Goal: Find contact information: Find contact information

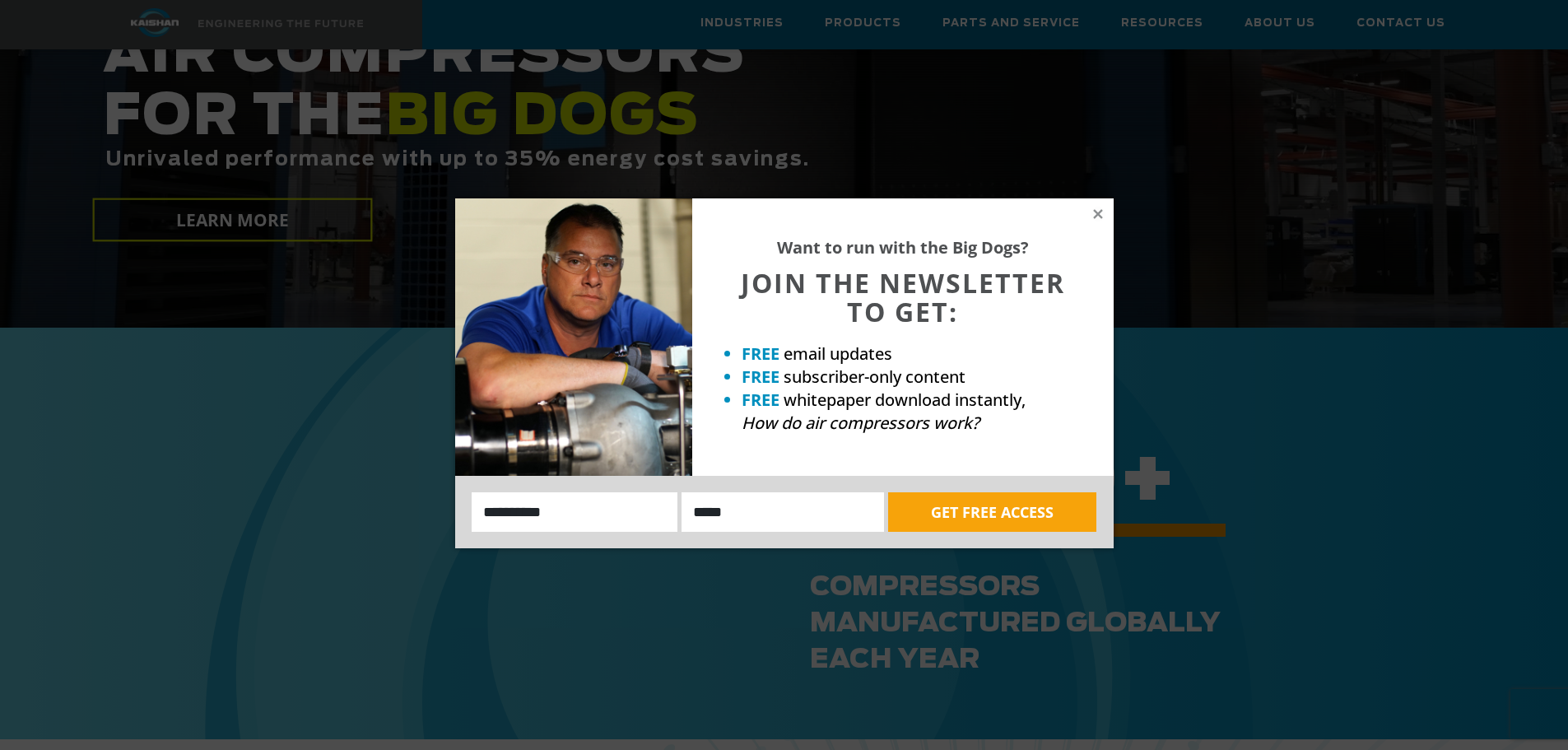
scroll to position [659, 0]
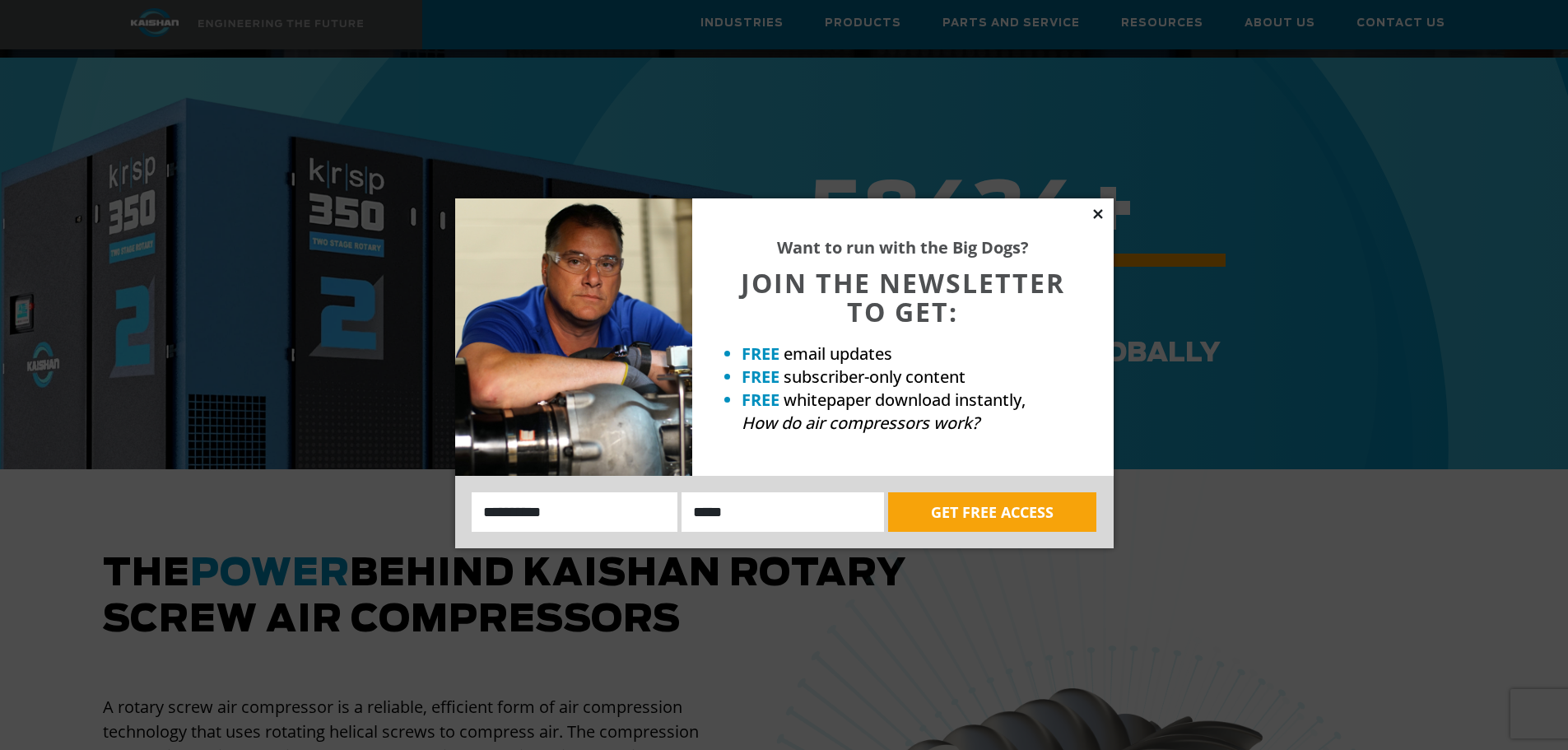
click at [1097, 214] on icon at bounding box center [1097, 213] width 9 height 9
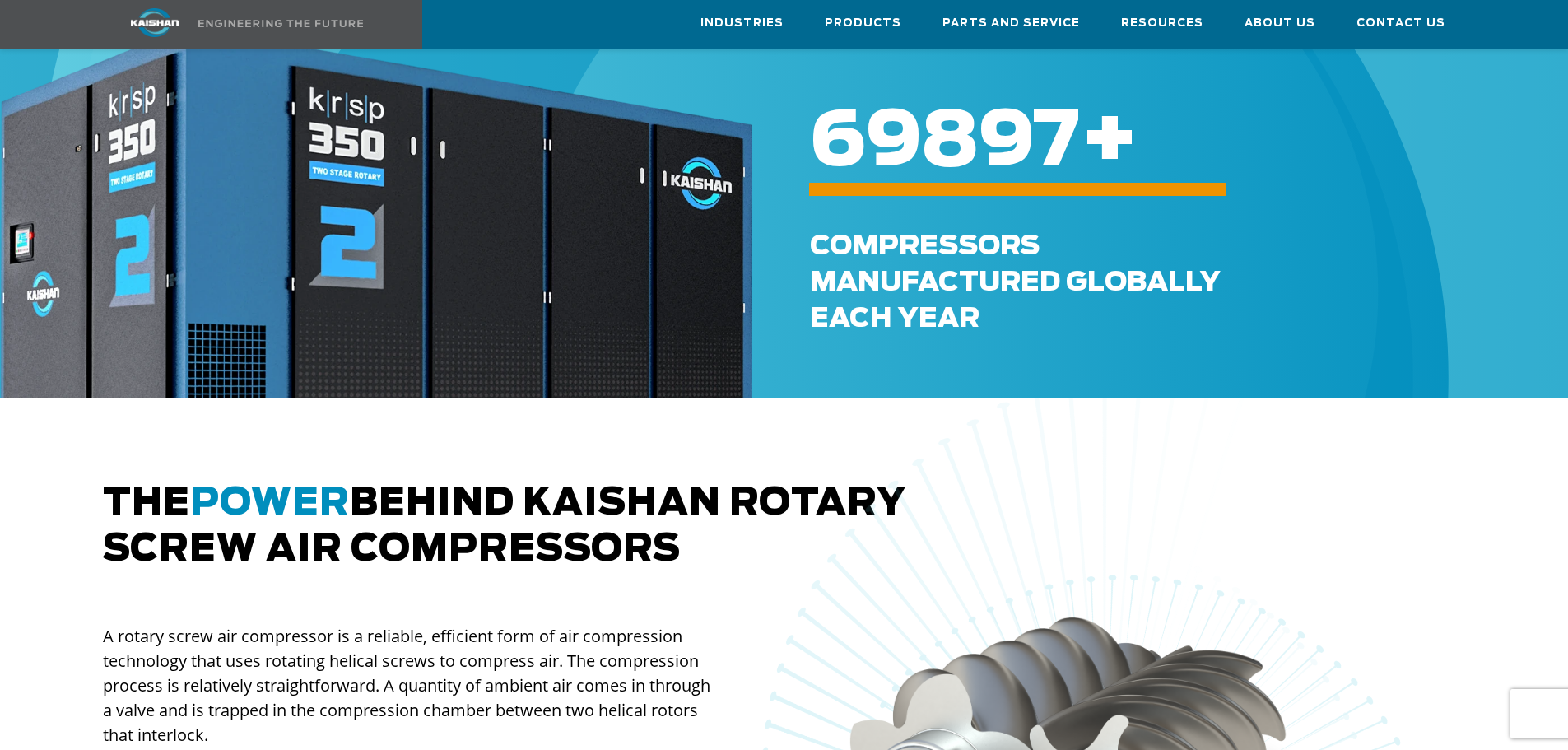
scroll to position [824, 0]
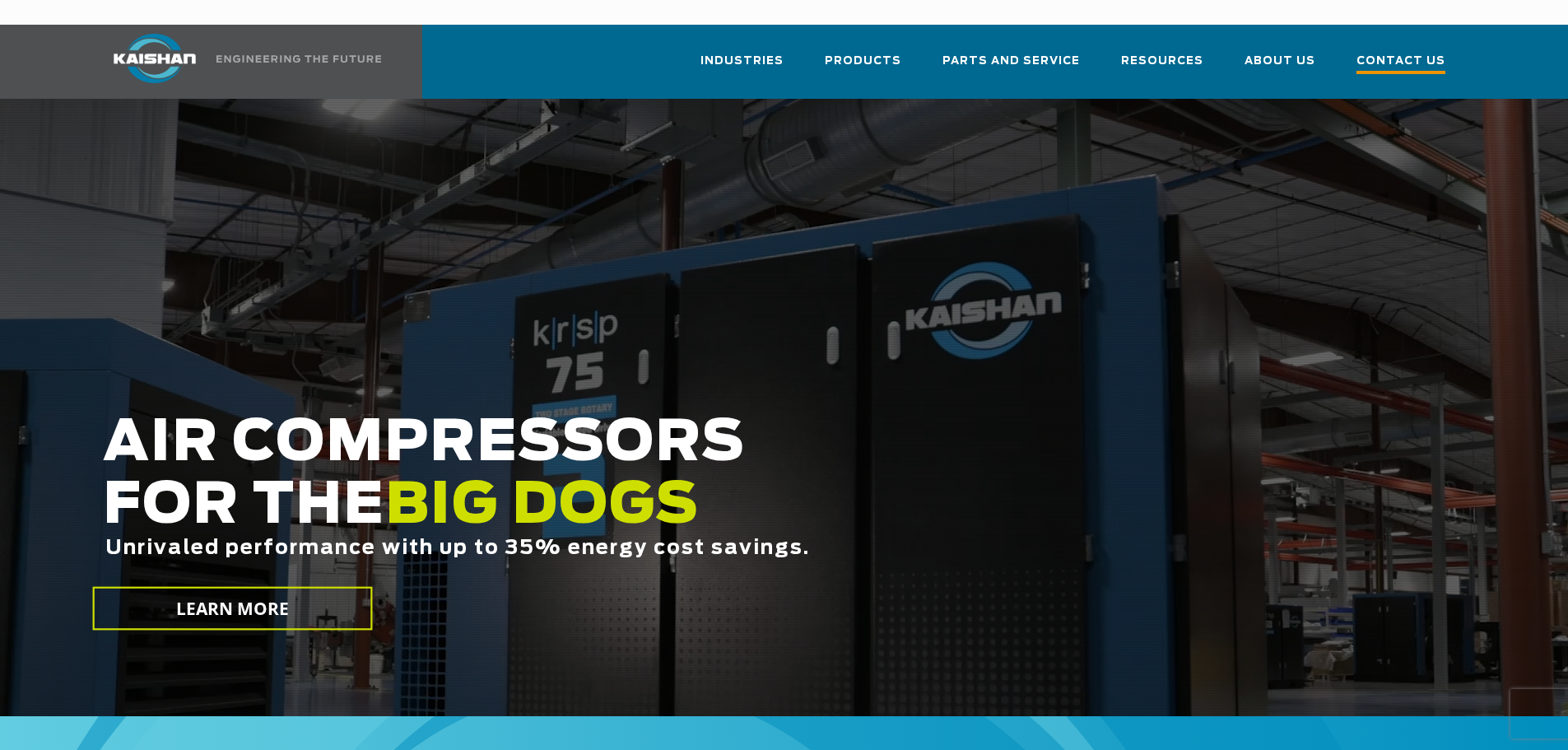
click at [1407, 52] on span "Contact Us" at bounding box center [1401, 63] width 89 height 22
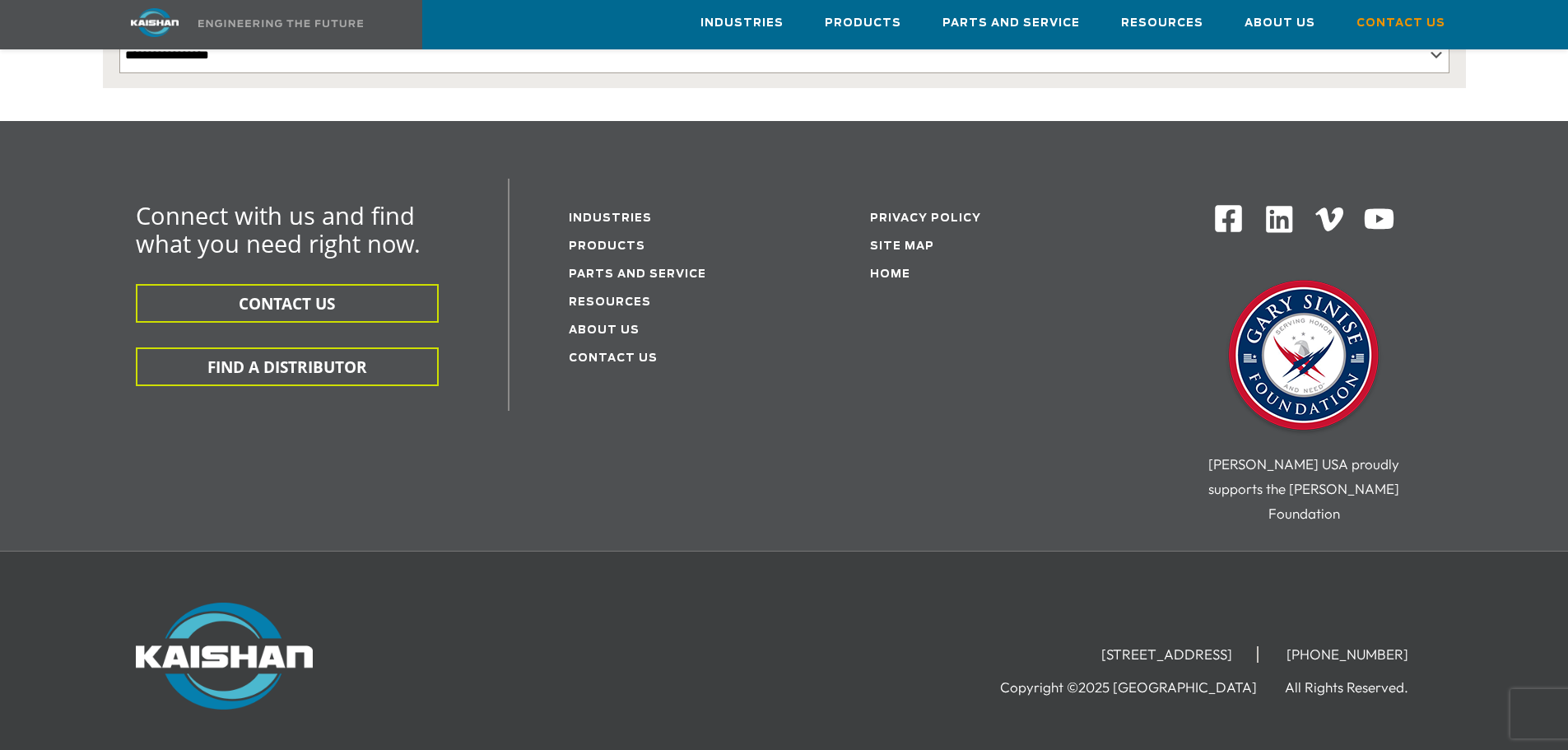
scroll to position [465, 0]
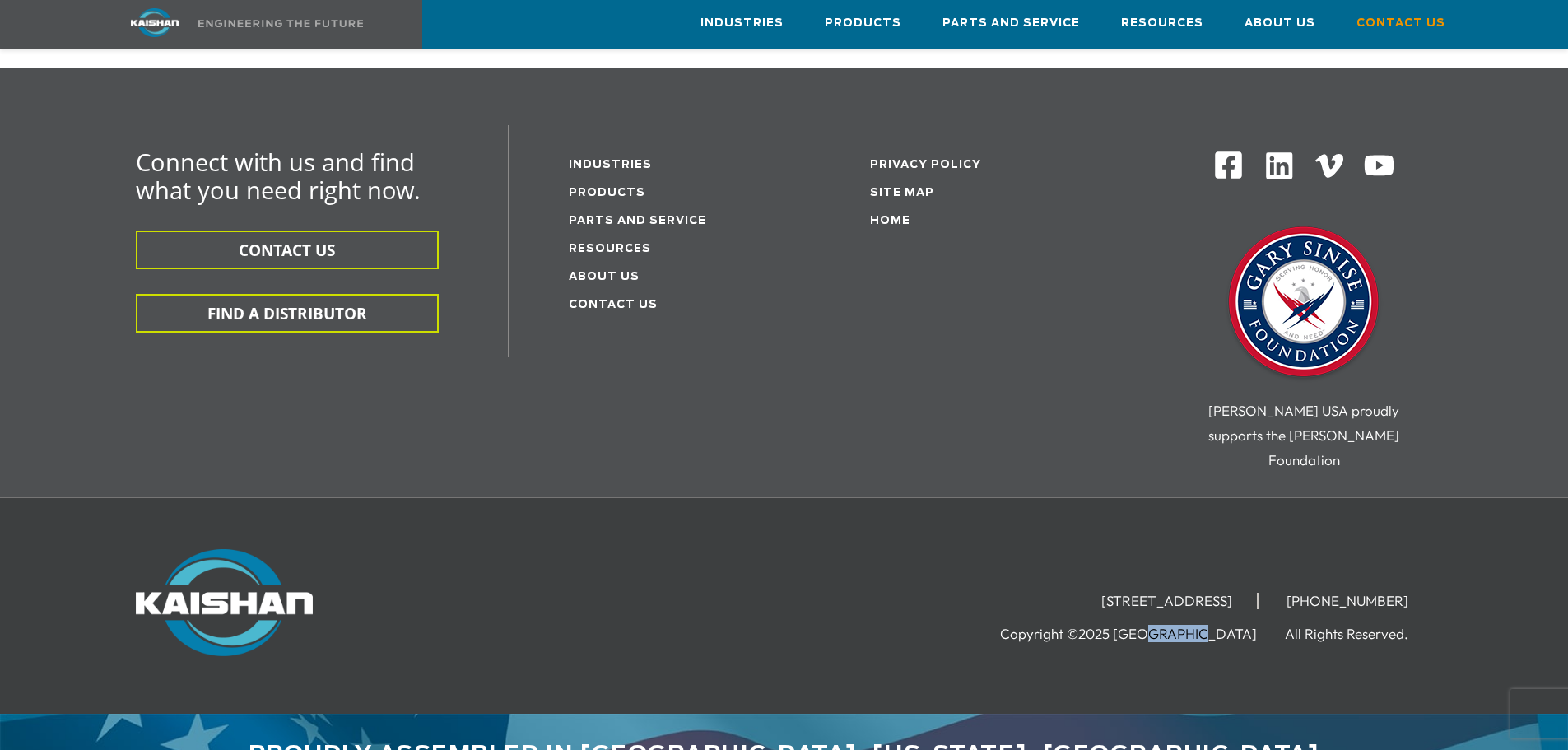
drag, startPoint x: 1192, startPoint y: 592, endPoint x: 1042, endPoint y: 486, distance: 183.7
click at [1204, 621] on ul "Copyright ©2025 Kaishan USA All Rights Reserved." at bounding box center [1216, 633] width 433 height 25
click at [1279, 150] on img at bounding box center [1279, 166] width 32 height 32
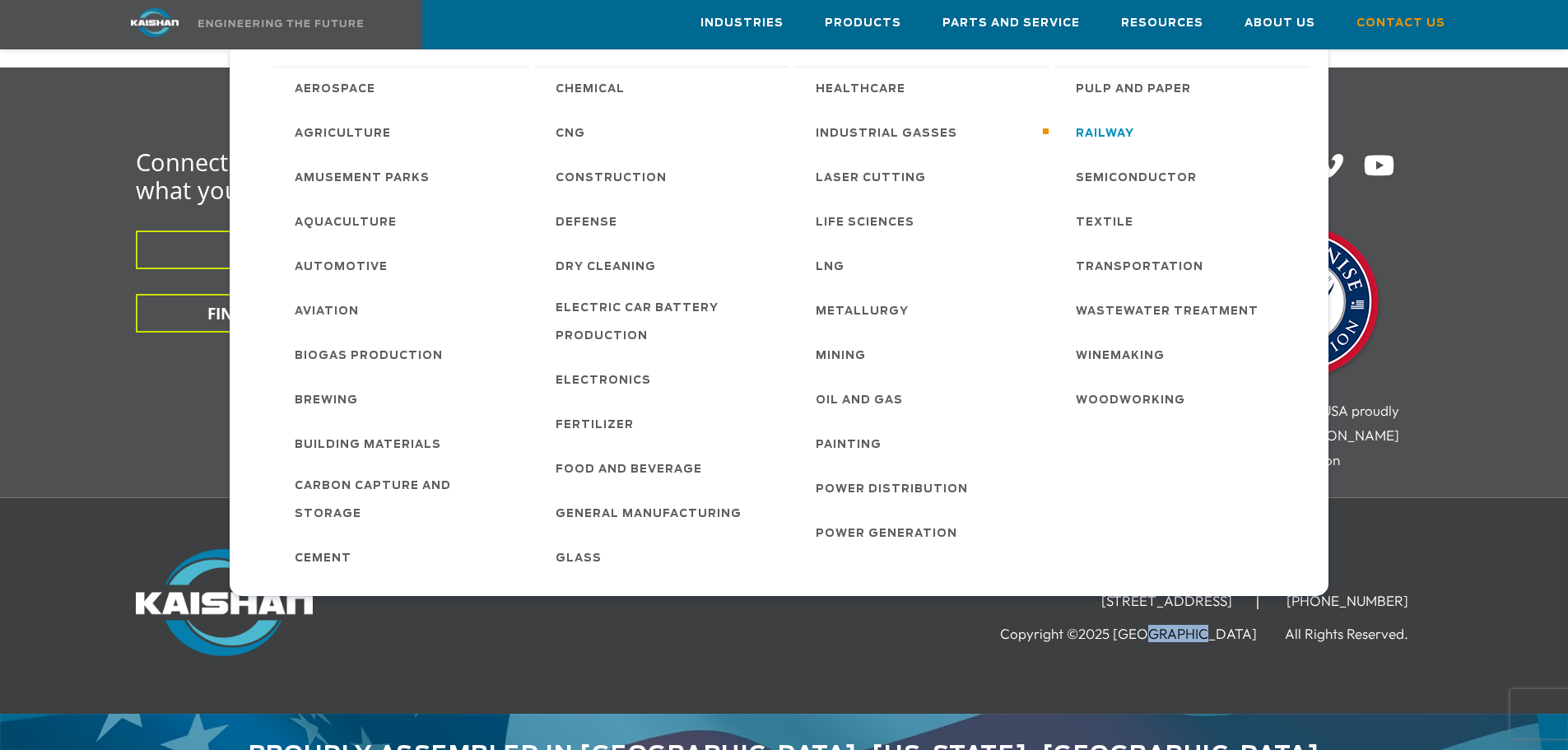
click at [1230, 143] on link "Railway" at bounding box center [1184, 133] width 250 height 45
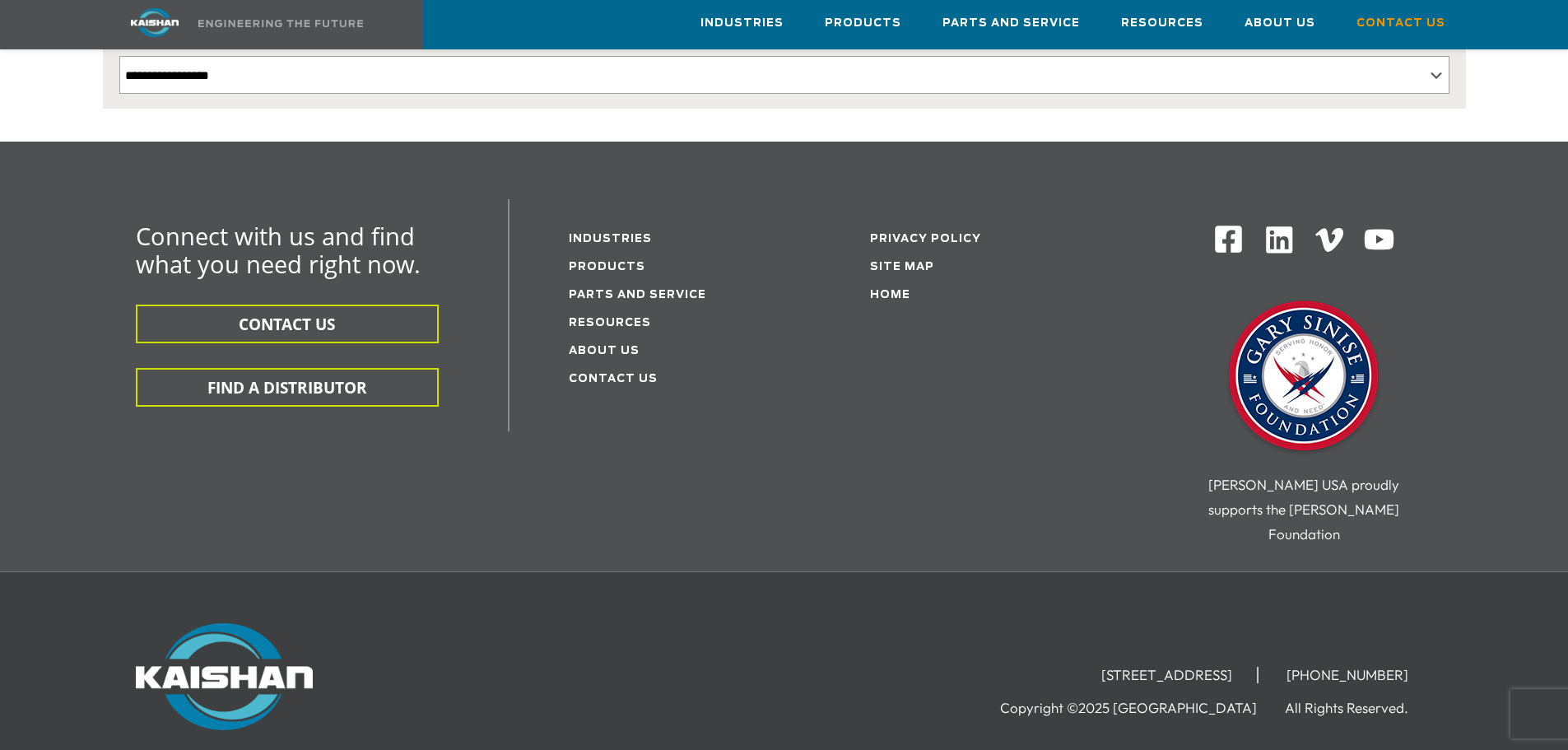
scroll to position [465, 0]
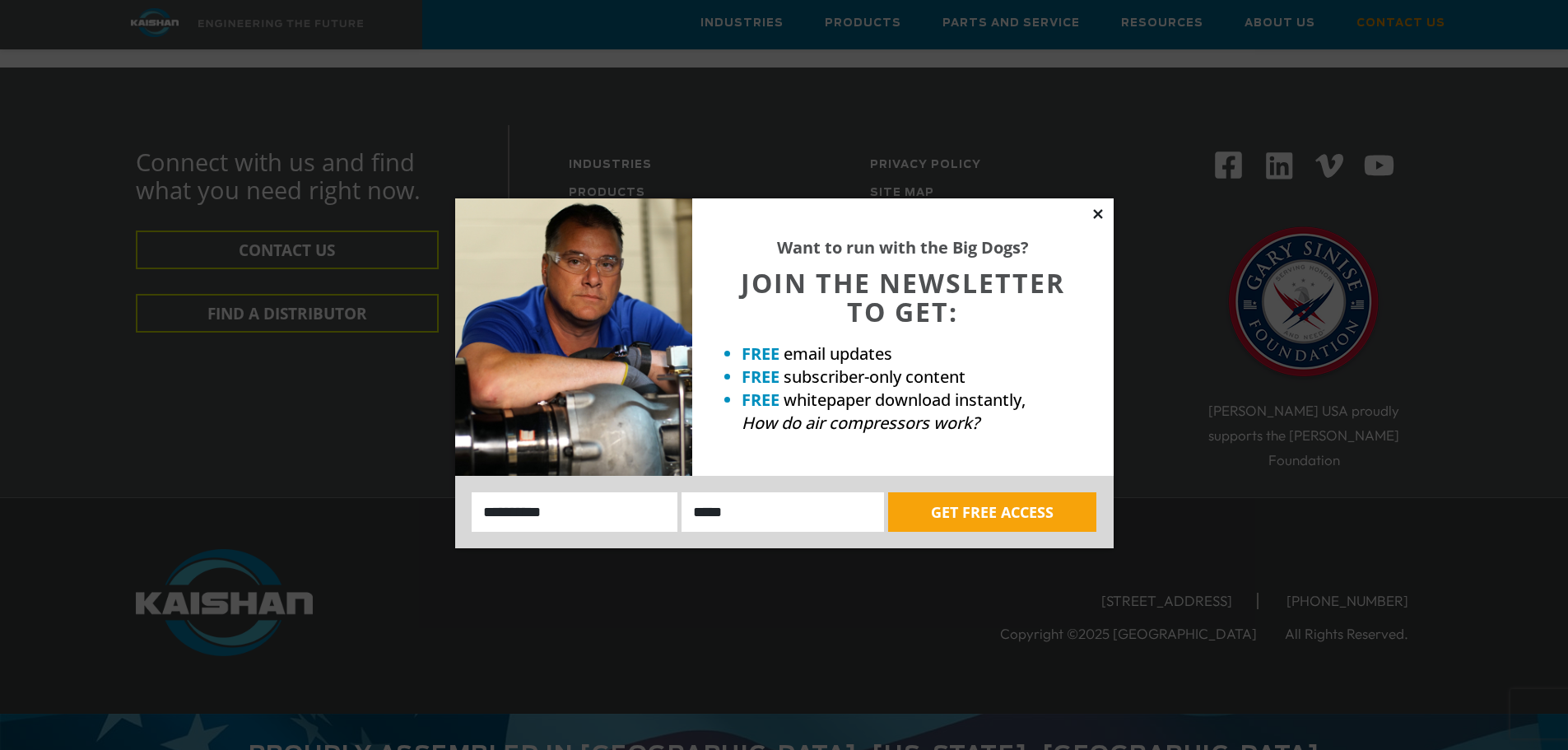
click at [1100, 213] on icon at bounding box center [1097, 213] width 9 height 9
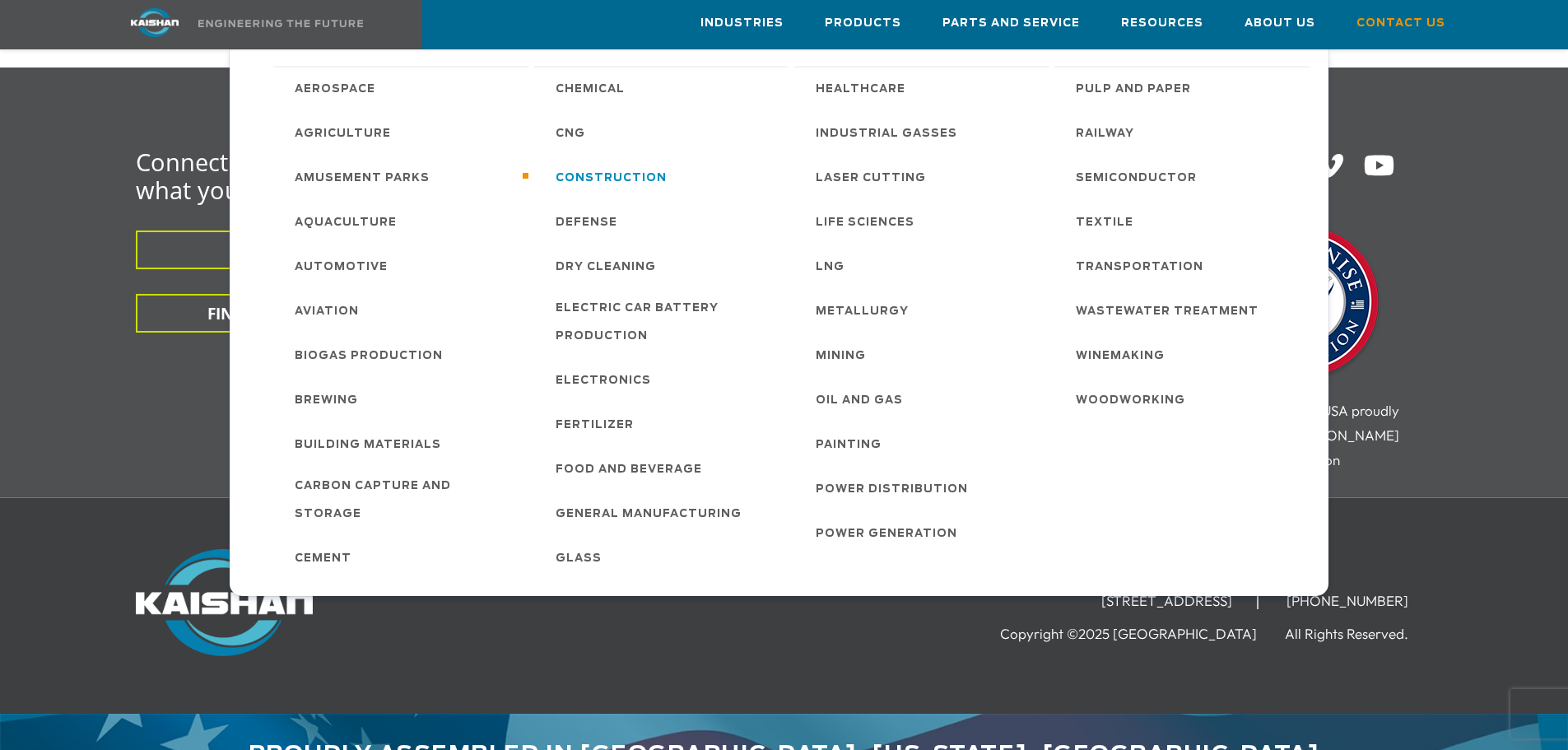
click at [607, 172] on span "Construction" at bounding box center [611, 179] width 111 height 28
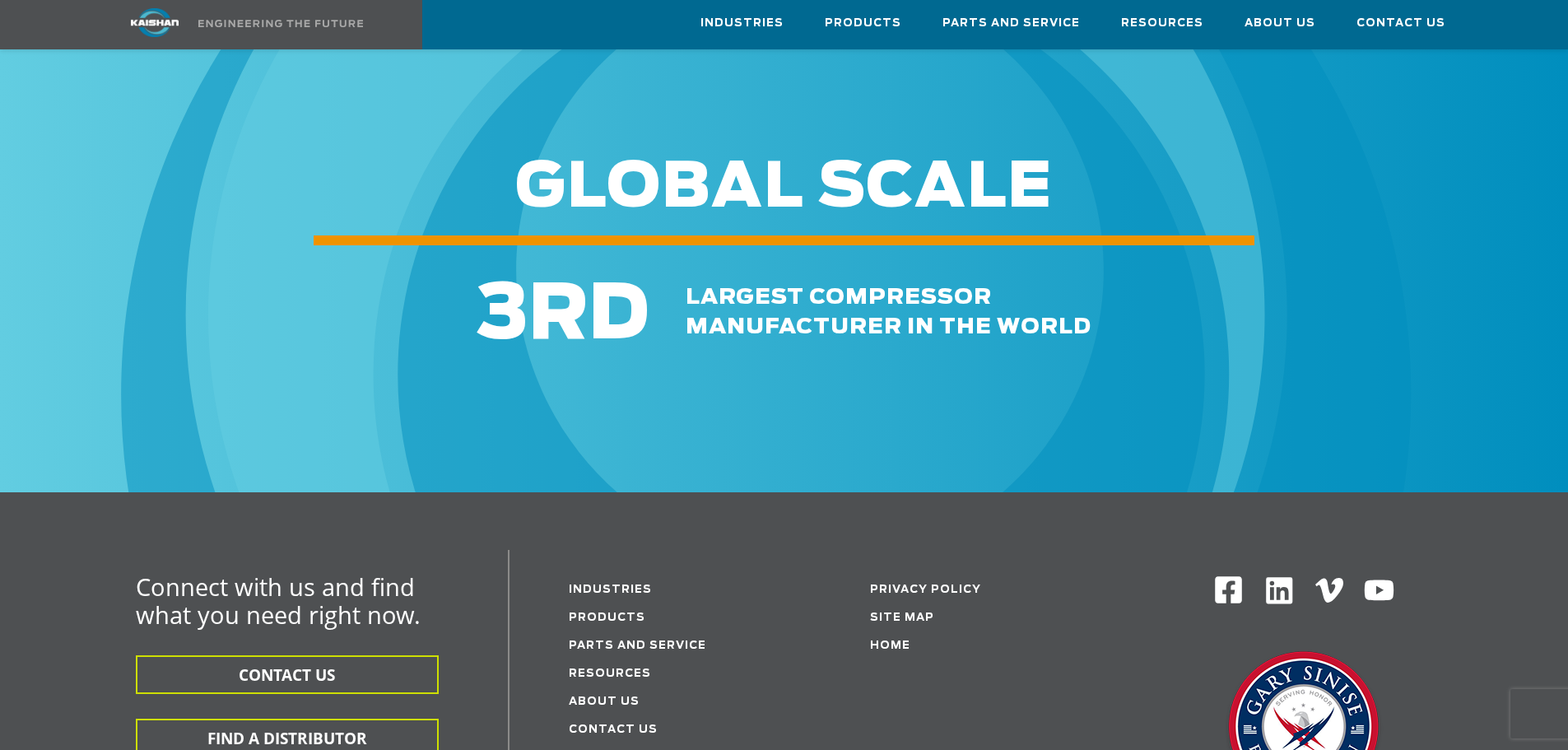
scroll to position [2471, 0]
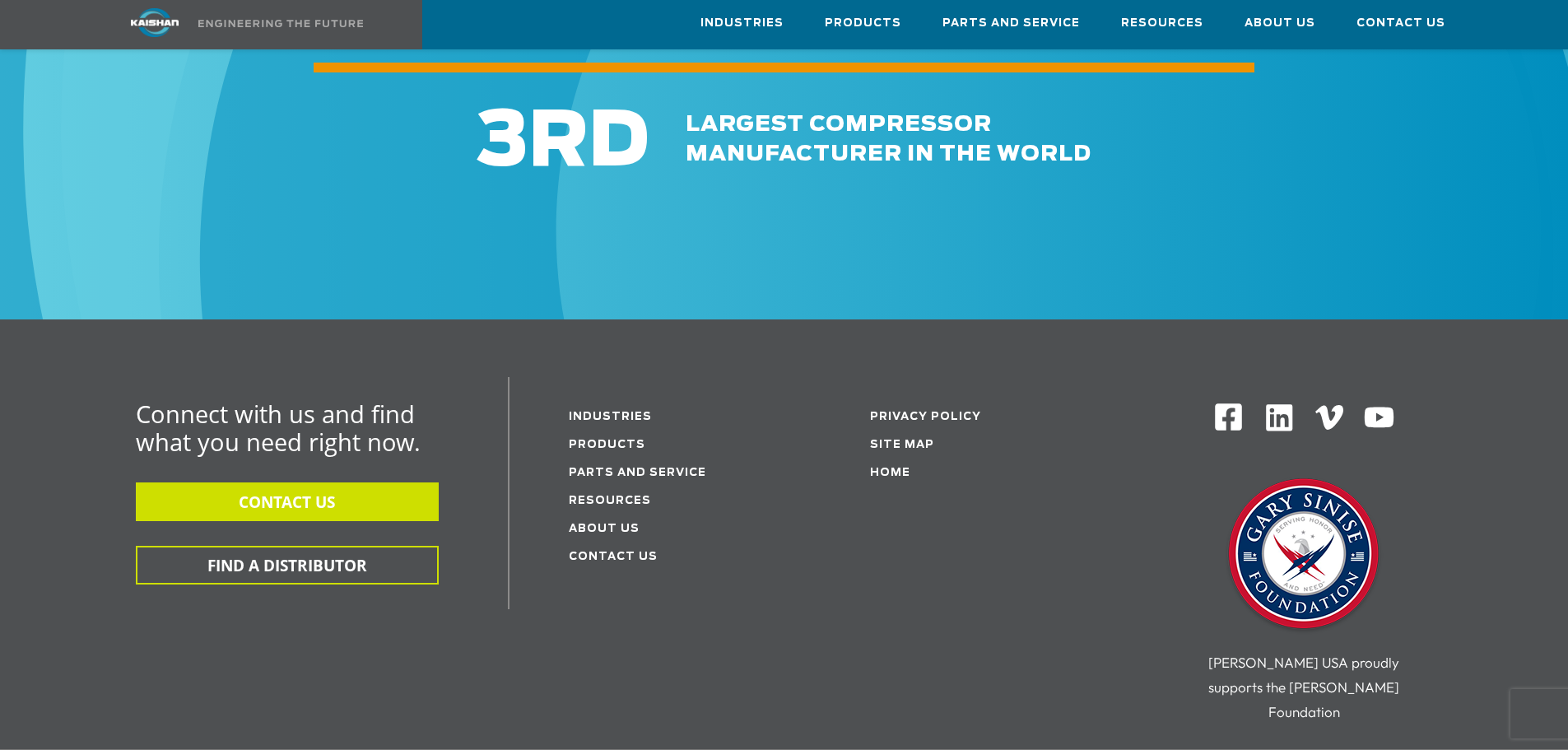
drag, startPoint x: 355, startPoint y: 487, endPoint x: 371, endPoint y: 487, distance: 16.0
click at [358, 487] on button "CONTACT US" at bounding box center [287, 502] width 303 height 39
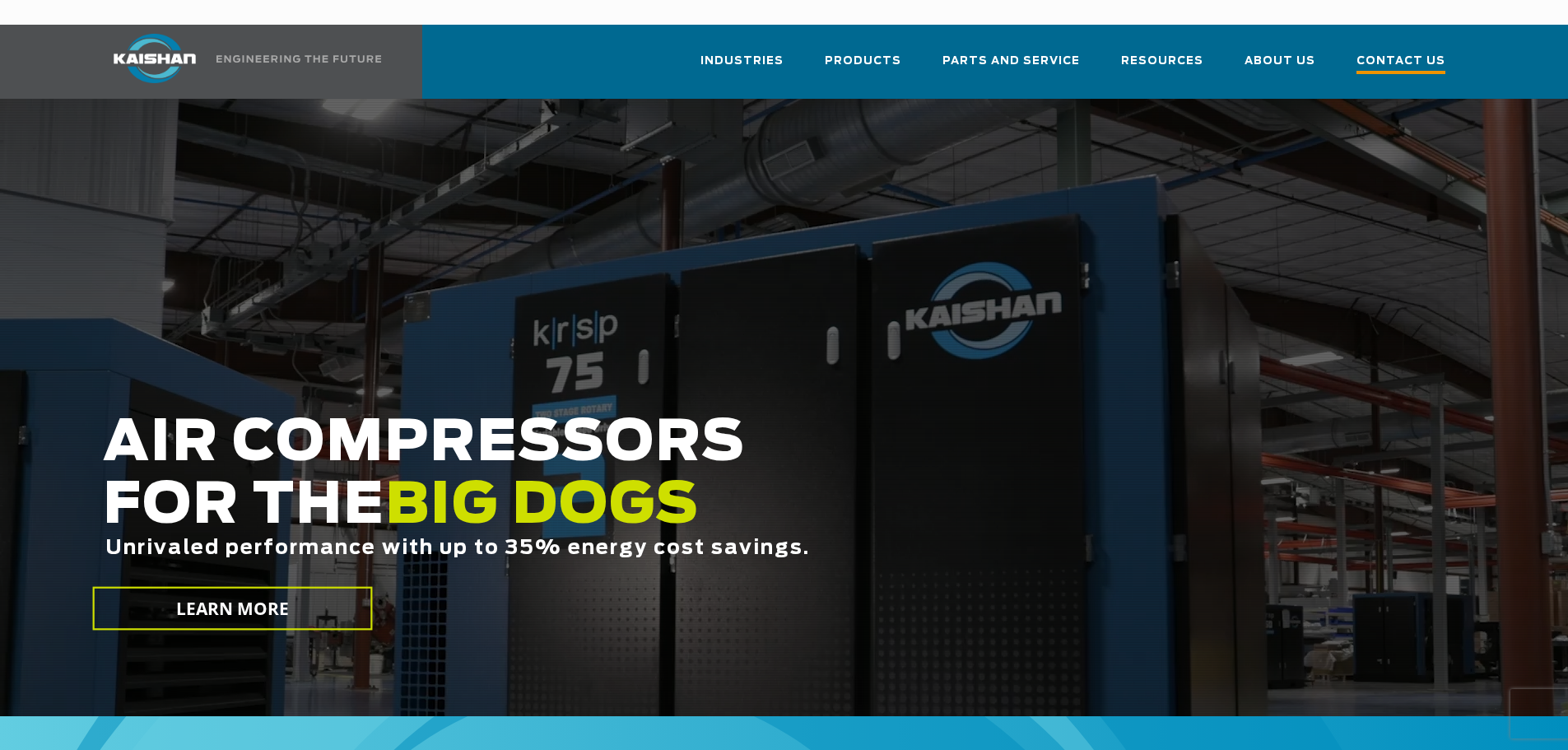
click at [1404, 52] on span "Contact Us" at bounding box center [1401, 63] width 89 height 22
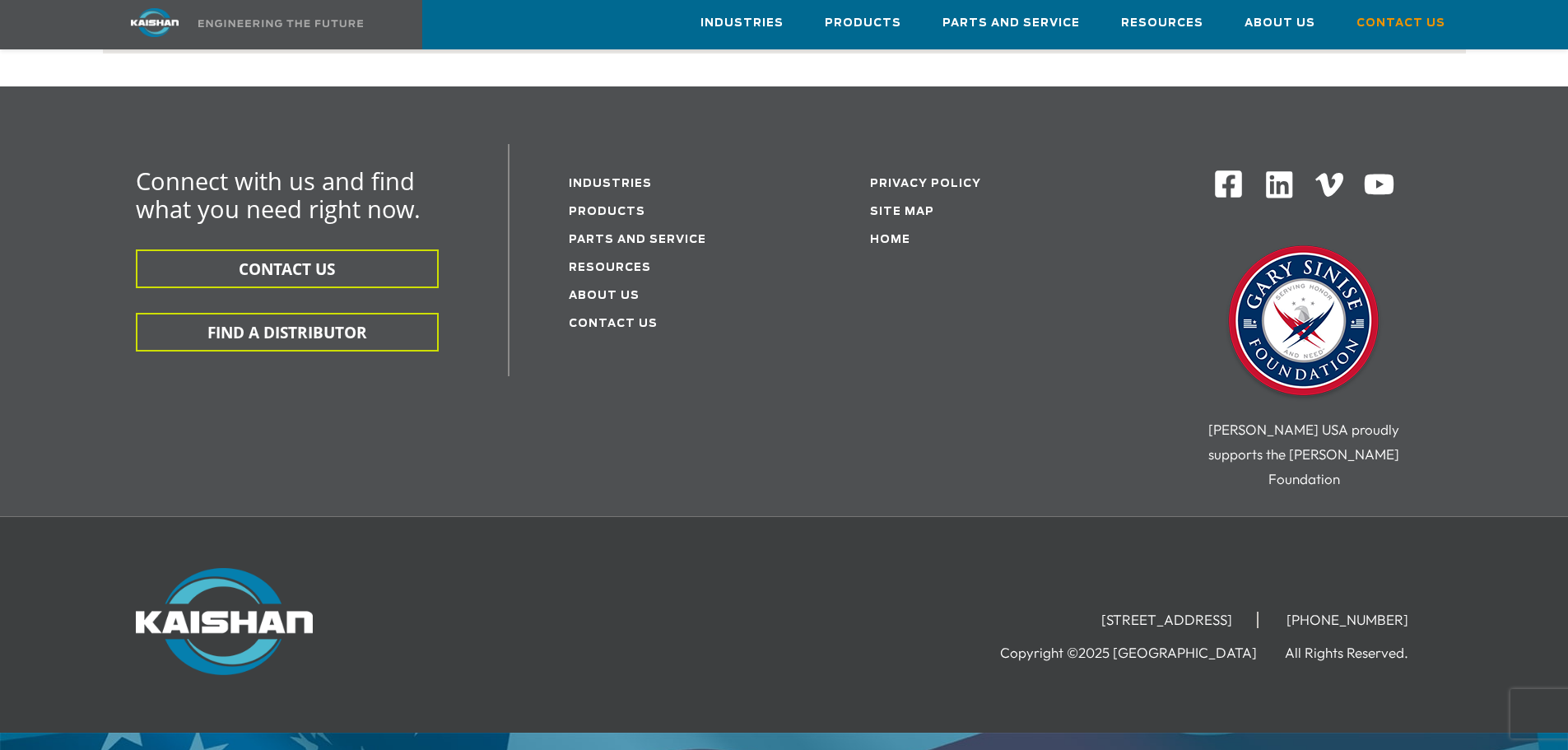
scroll to position [465, 0]
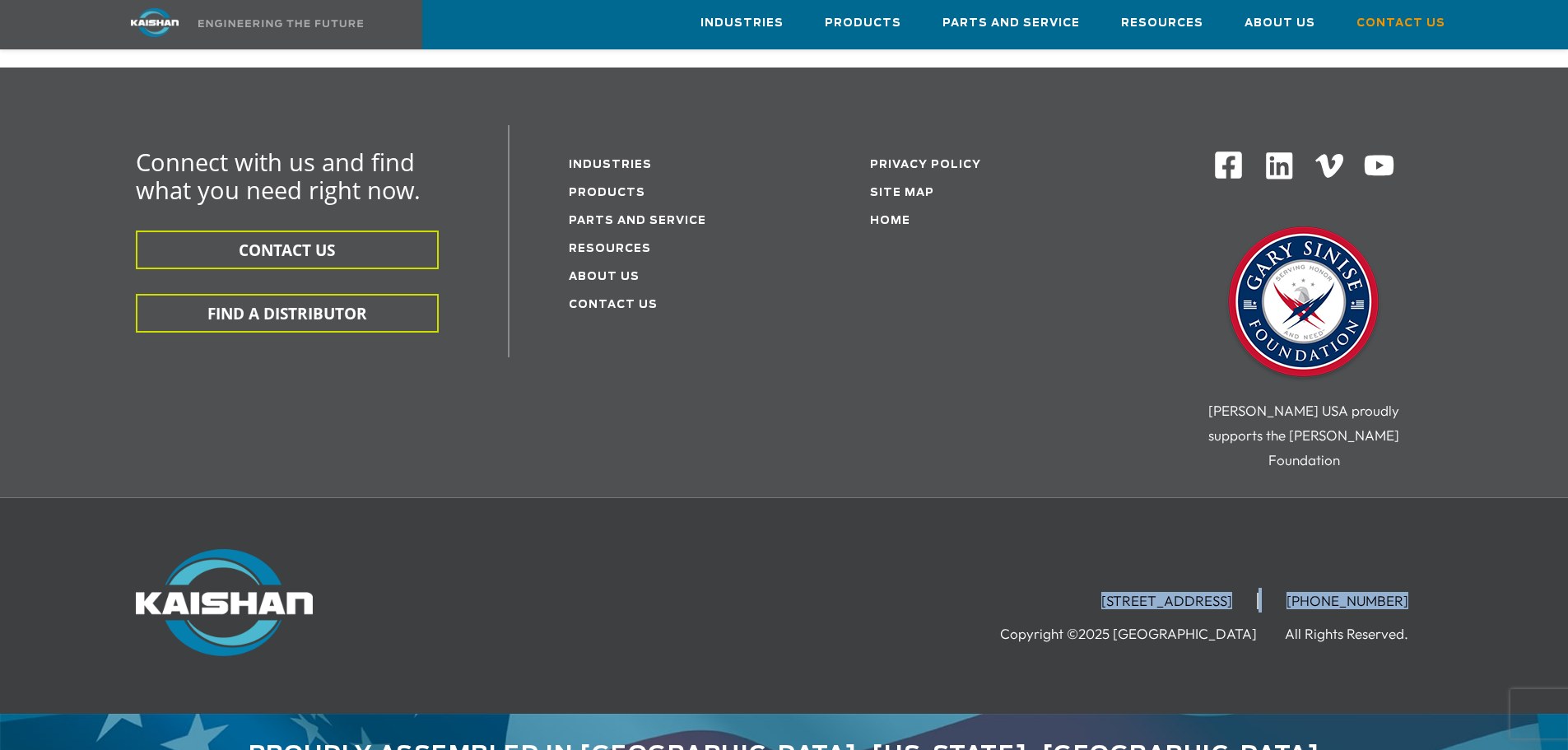
drag, startPoint x: 990, startPoint y: 547, endPoint x: 969, endPoint y: 534, distance: 24.7
click at [1226, 568] on div "[STREET_ADDRESS] [PHONE_NUMBER] Copyright ©2025 Kaishan USA All Rights Reserved." at bounding box center [1018, 597] width 830 height 96
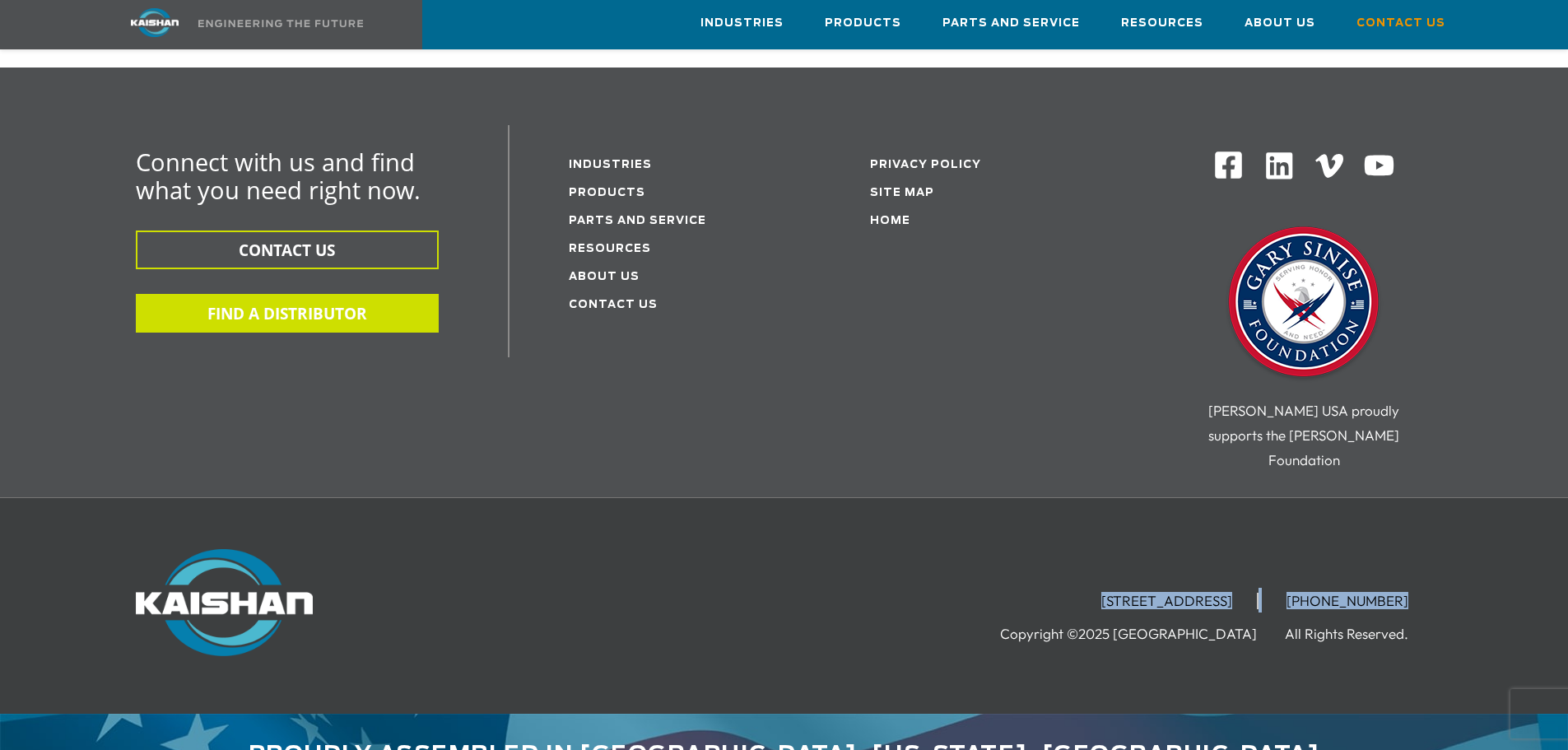
click at [360, 297] on button "FIND A DISTRIBUTOR" at bounding box center [287, 313] width 303 height 39
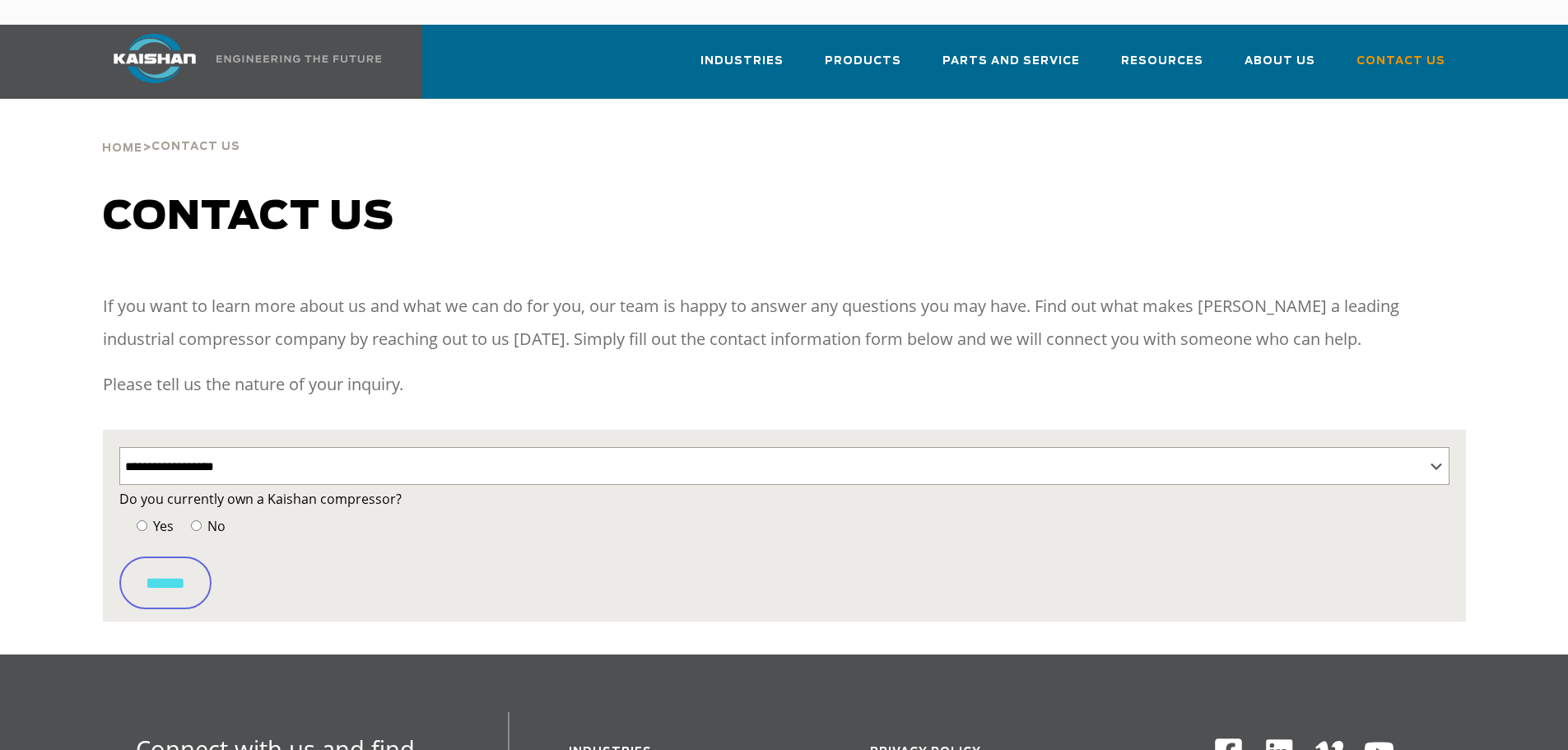
select select "**********"
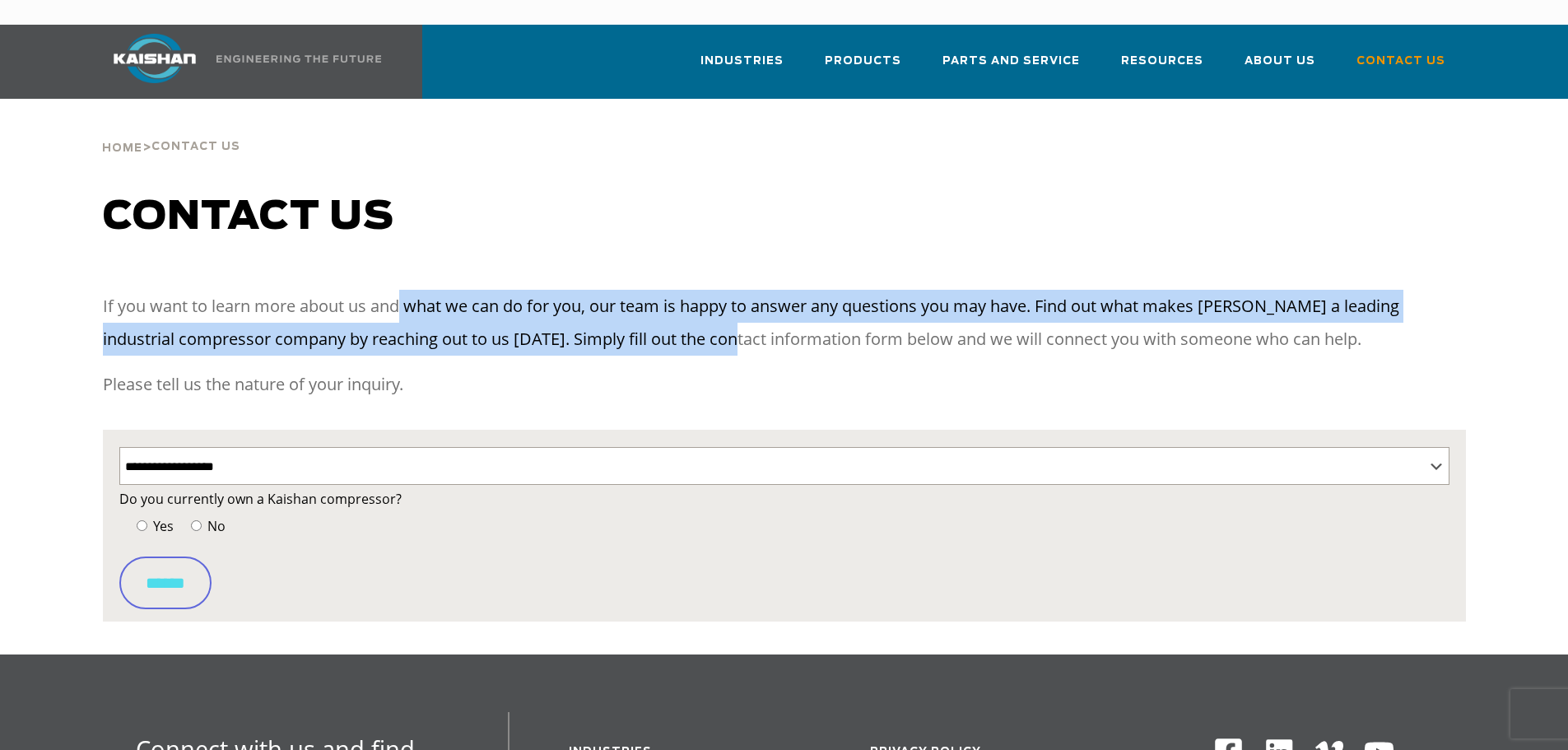
click at [703, 329] on div "If you want to learn more about us and what we can do for you, our team is happ…" at bounding box center [784, 359] width 1383 height 140
click at [704, 329] on p "If you want to learn more about us and what we can do for you, our team is happ…" at bounding box center [784, 322] width 1363 height 66
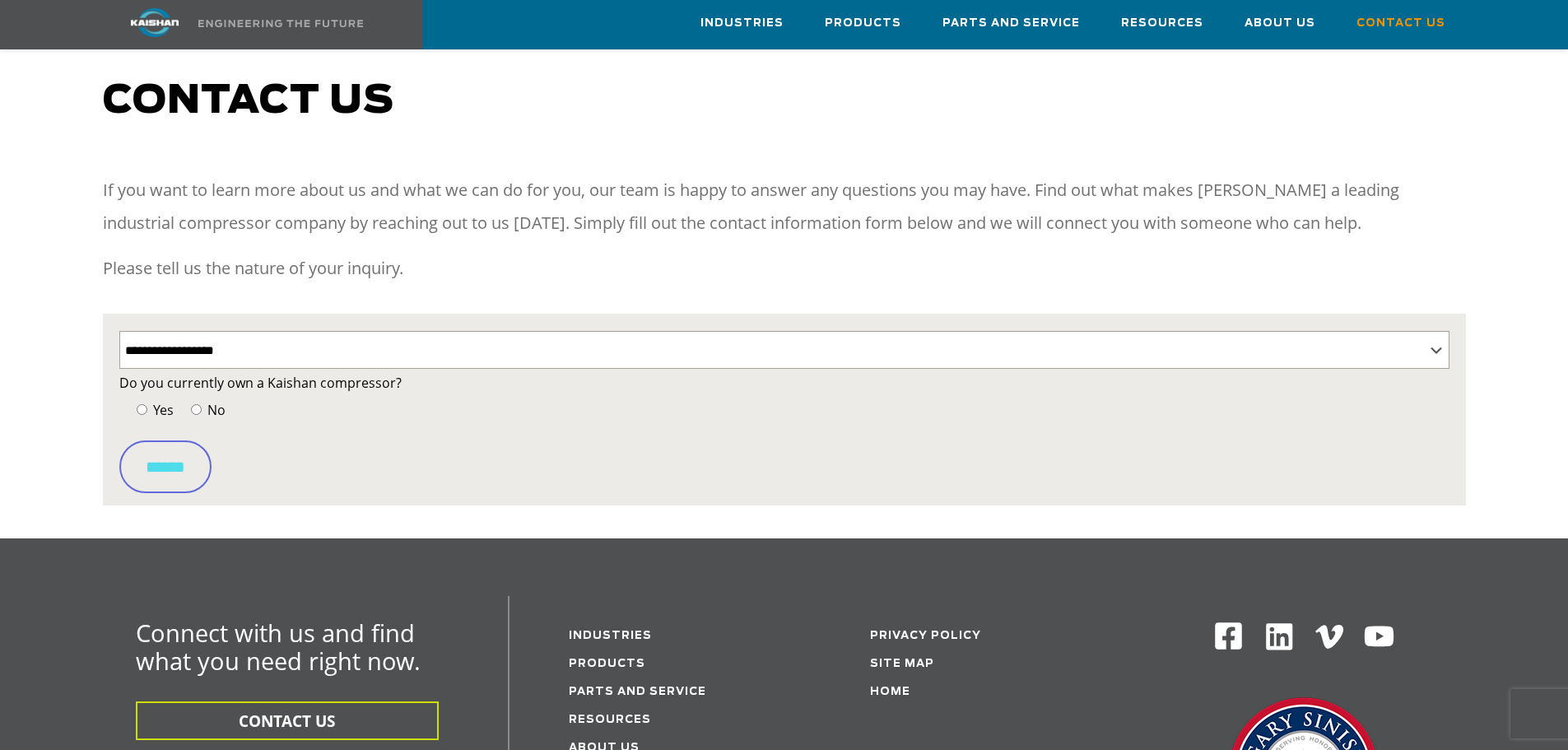
scroll to position [82, 0]
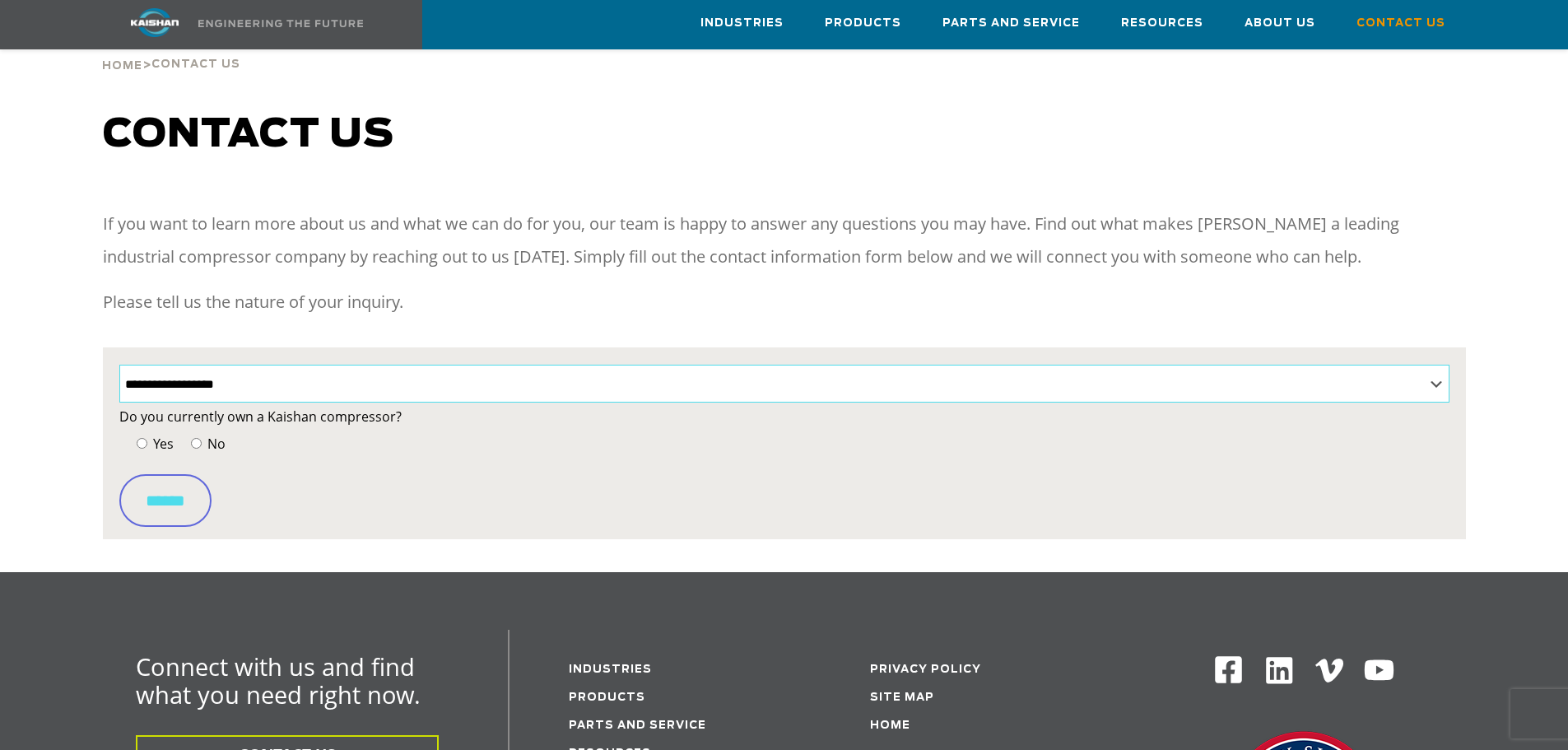
click at [1439, 365] on select "**********" at bounding box center [784, 384] width 1330 height 38
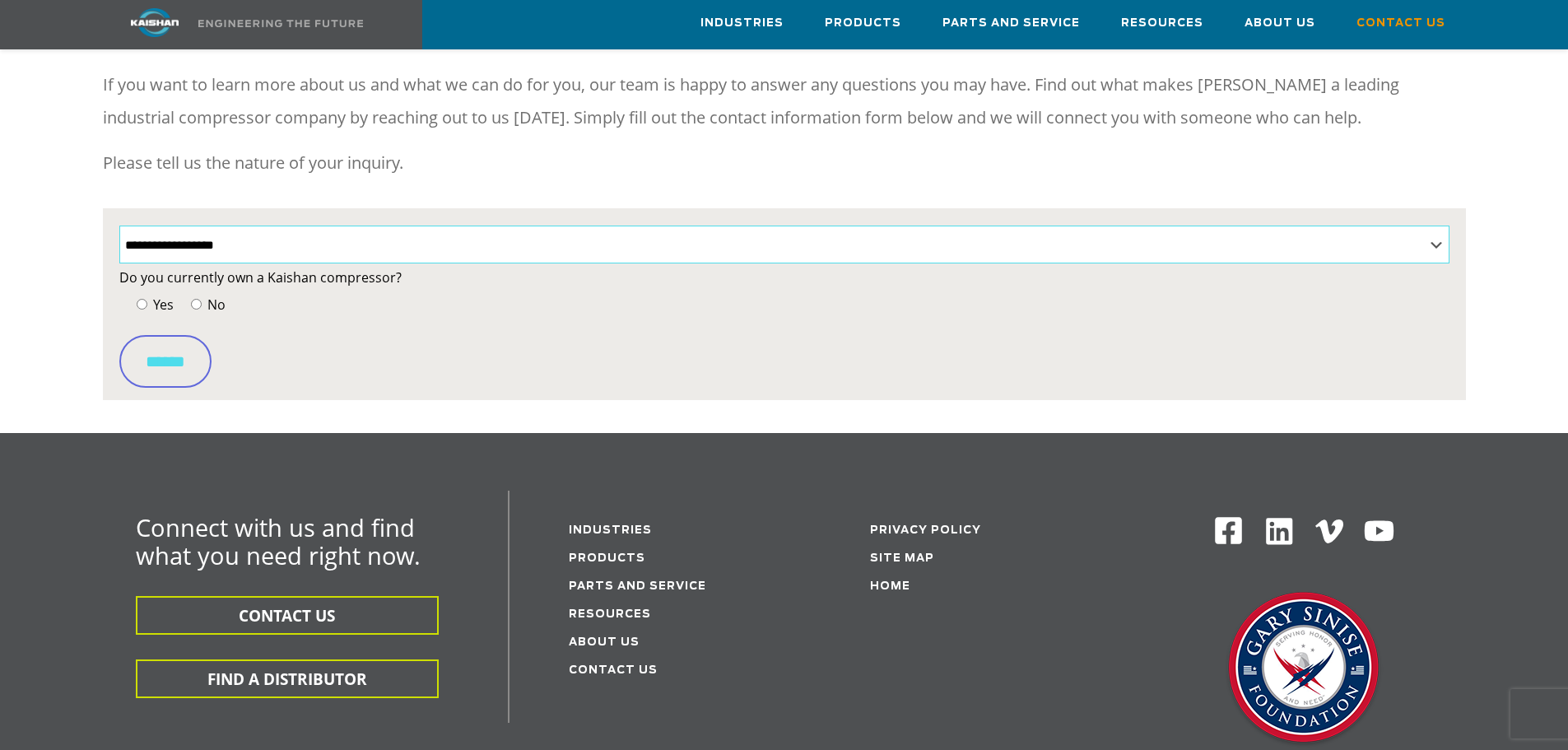
scroll to position [165, 0]
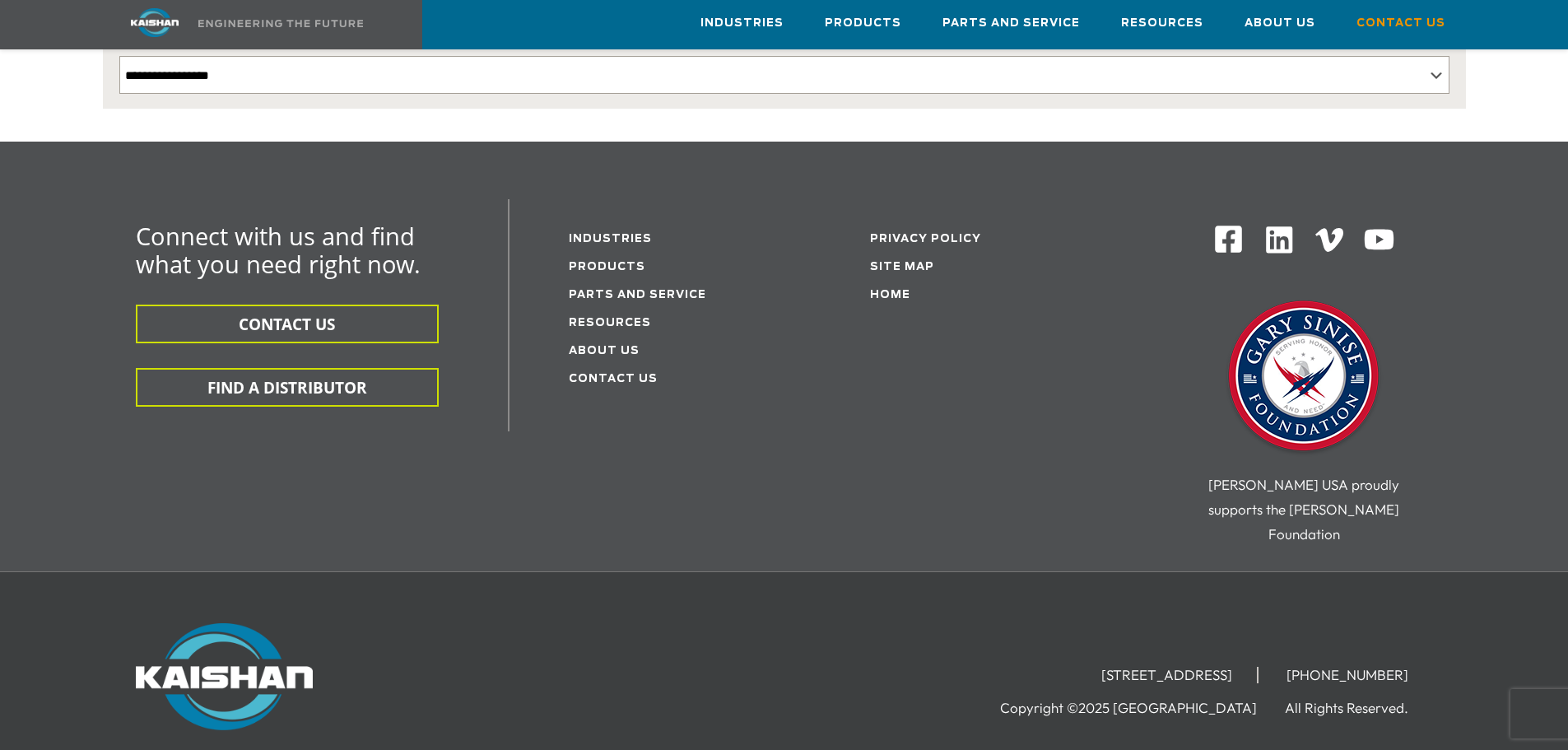
scroll to position [465, 0]
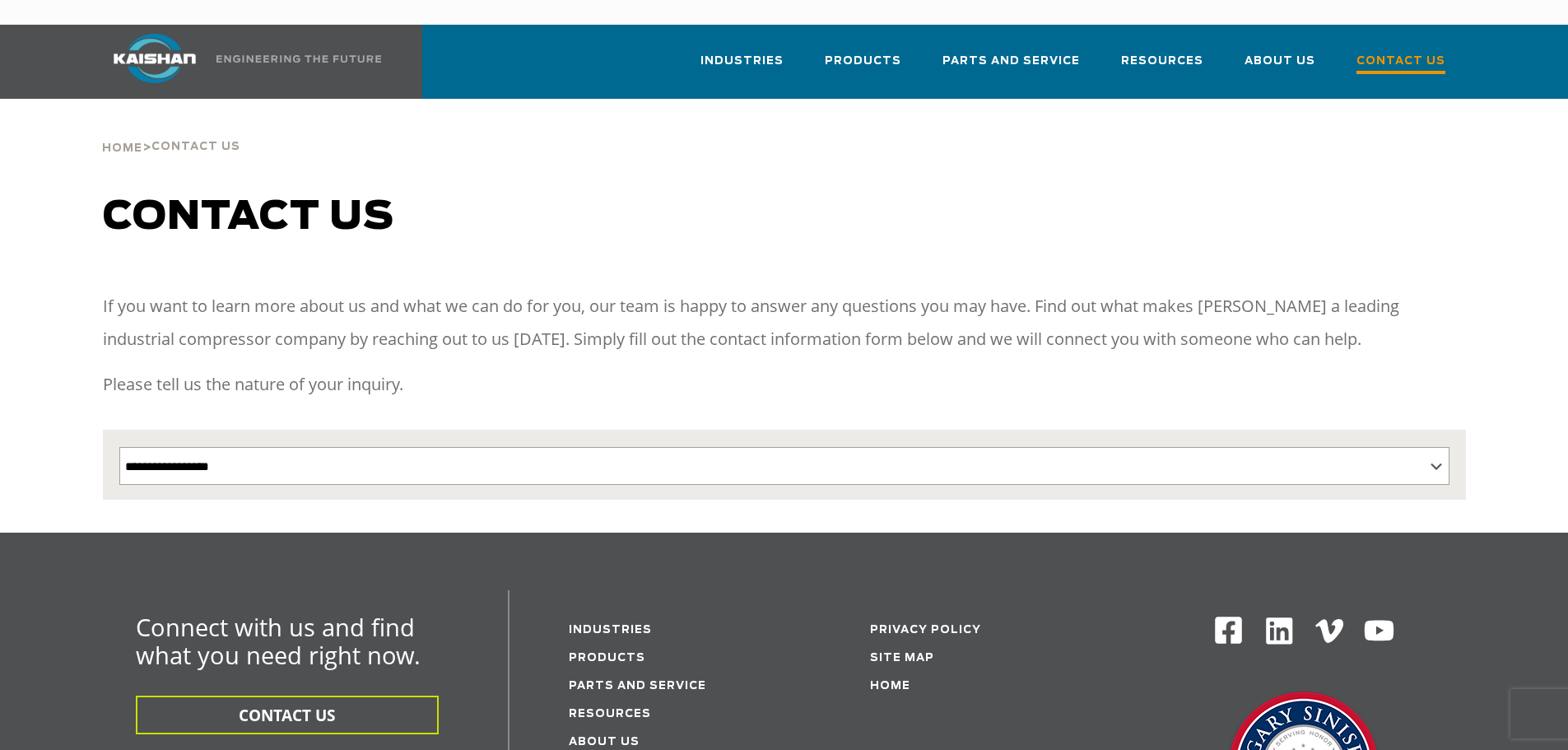
click at [1386, 52] on span "Contact Us" at bounding box center [1401, 63] width 89 height 22
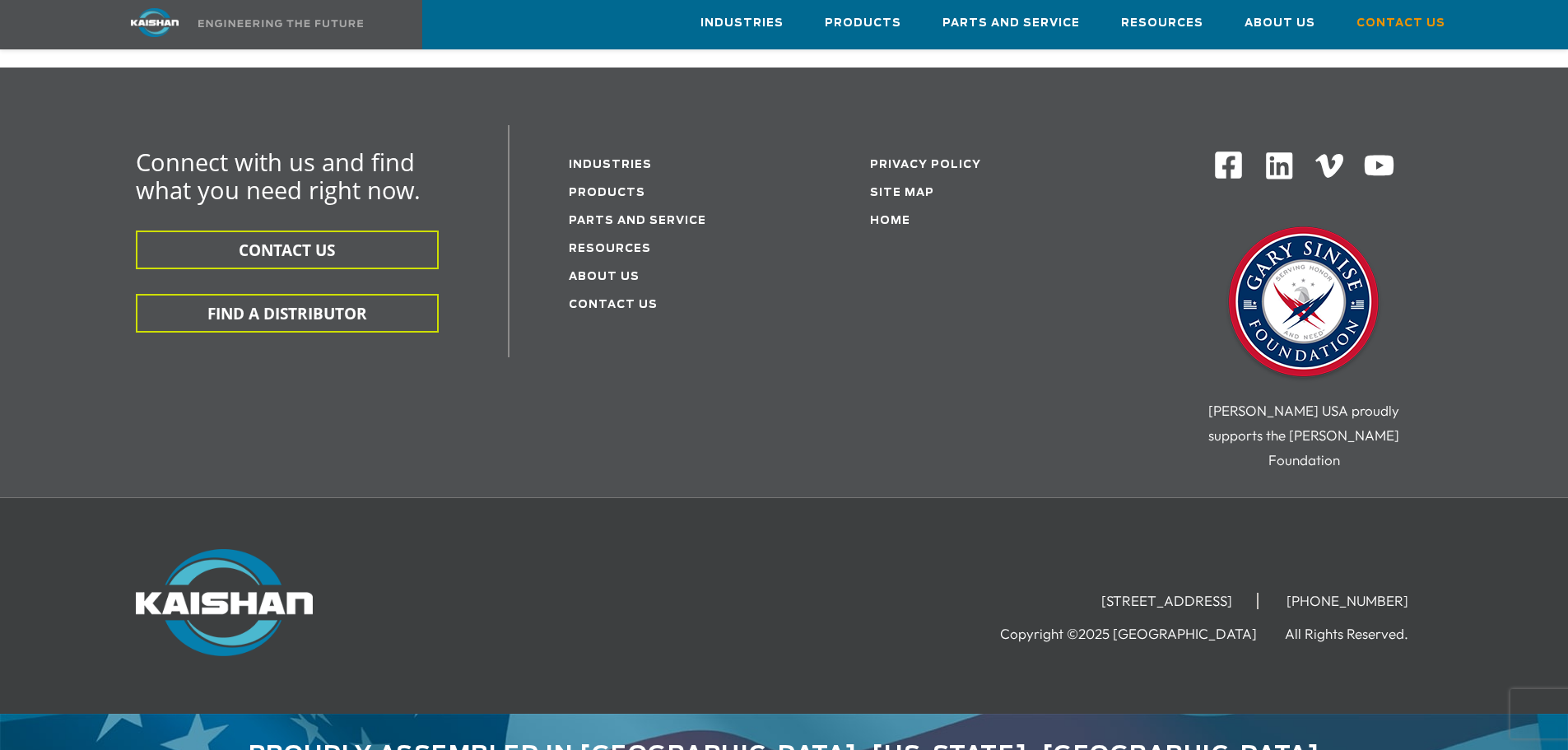
scroll to position [465, 0]
